Goal: Find specific page/section: Find specific page/section

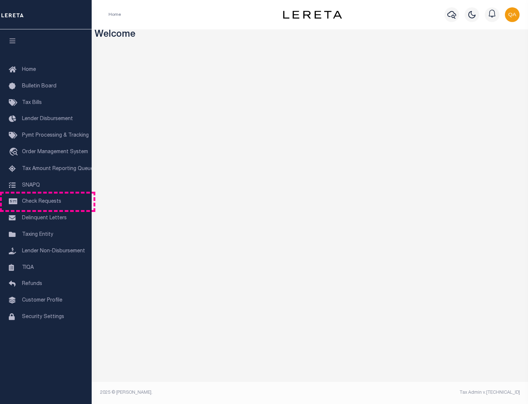
click at [46, 201] on span "Check Requests" at bounding box center [41, 201] width 39 height 5
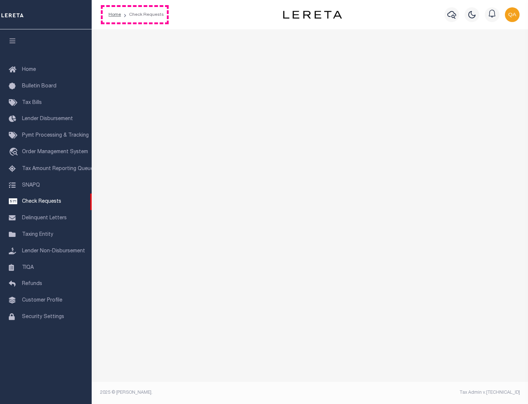
select select "50"
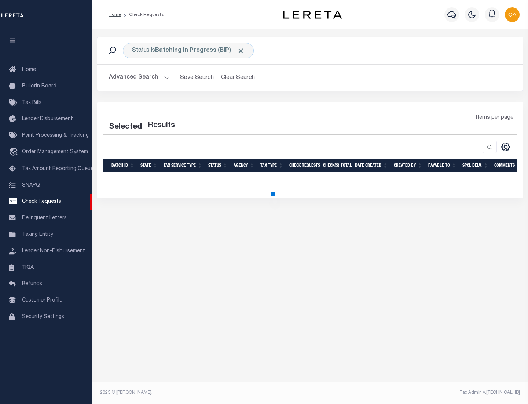
select select "50"
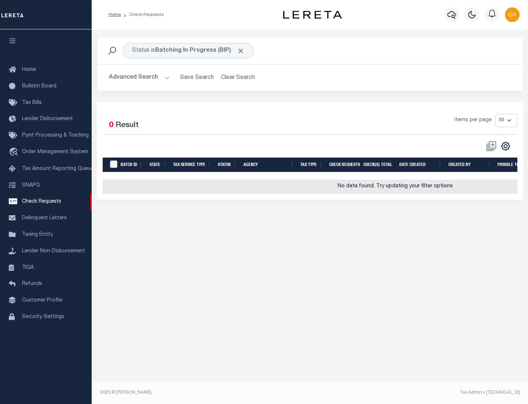
click at [241, 51] on span "Click to Remove" at bounding box center [241, 51] width 8 height 8
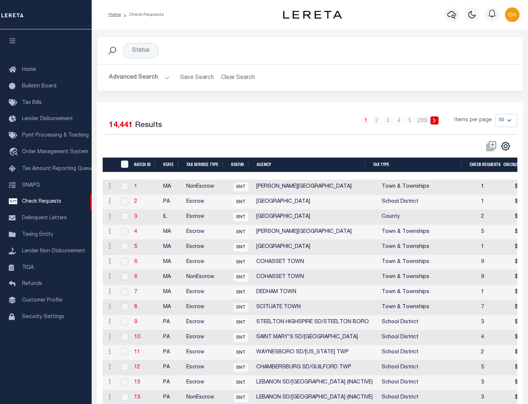
scroll to position [354, 0]
